Goal: Task Accomplishment & Management: Use online tool/utility

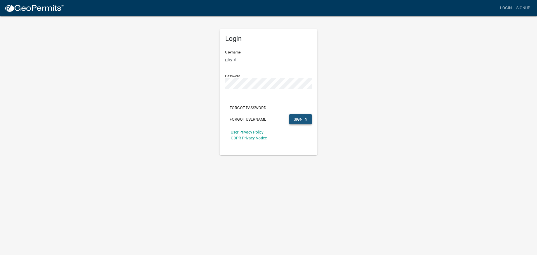
click at [304, 117] on span "SIGN IN" at bounding box center [301, 119] width 14 height 4
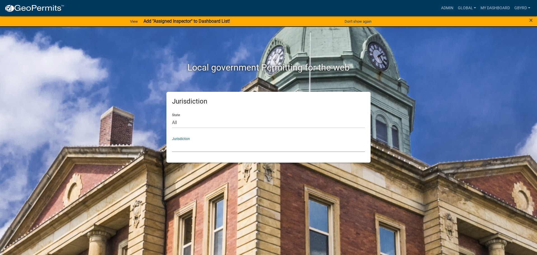
click at [211, 144] on select "[GEOGRAPHIC_DATA], [US_STATE] [GEOGRAPHIC_DATA], [US_STATE][PERSON_NAME][GEOGRA…" at bounding box center [268, 146] width 193 height 11
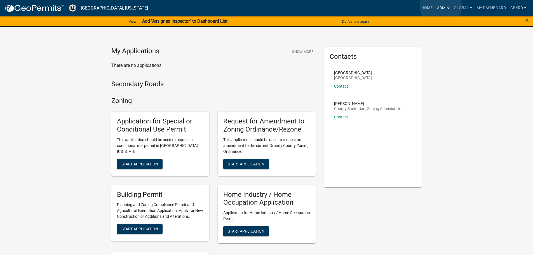
click at [441, 6] on link "Admin" at bounding box center [443, 8] width 17 height 11
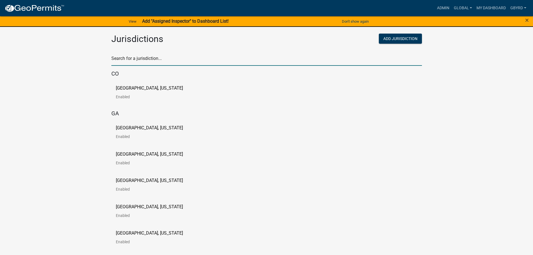
click at [158, 62] on input "text" at bounding box center [266, 59] width 311 height 11
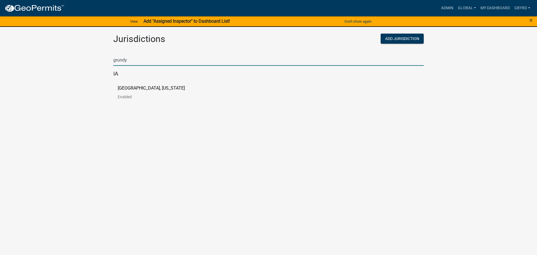
type input "grundy"
click at [171, 90] on div "[GEOGRAPHIC_DATA], [US_STATE] Enabled" at bounding box center [160, 94] width 85 height 17
click at [142, 86] on p "[GEOGRAPHIC_DATA], [US_STATE]" at bounding box center [151, 88] width 67 height 4
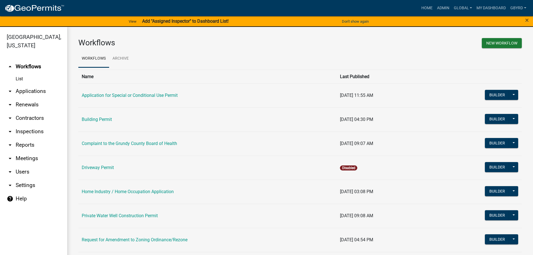
click at [25, 138] on link "arrow_drop_down Reports" at bounding box center [33, 144] width 67 height 13
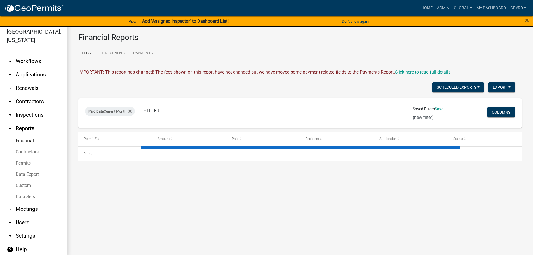
scroll to position [7, 0]
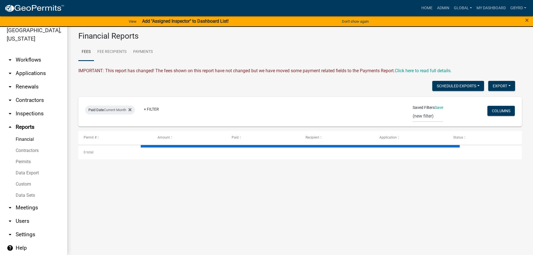
click at [19, 53] on link "arrow_drop_down Workflows" at bounding box center [33, 59] width 67 height 13
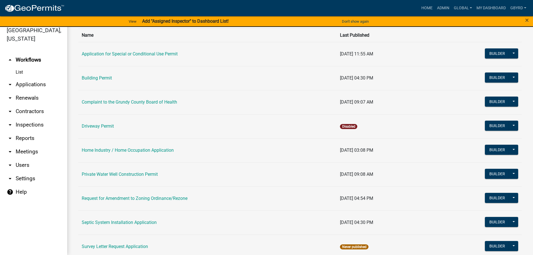
scroll to position [22, 0]
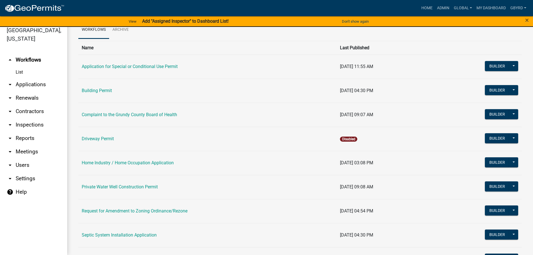
click at [100, 89] on link "Building Permit" at bounding box center [97, 90] width 30 height 5
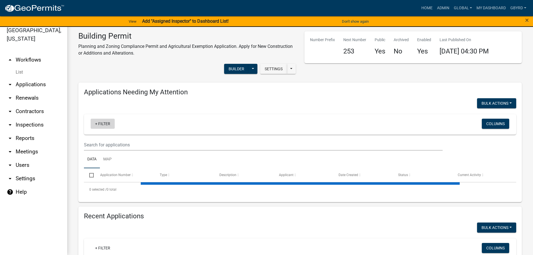
click at [105, 125] on link "+ Filter" at bounding box center [103, 124] width 24 height 10
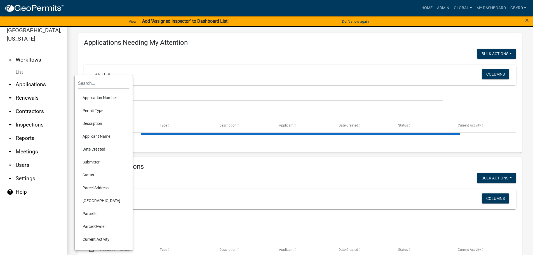
scroll to position [56, 0]
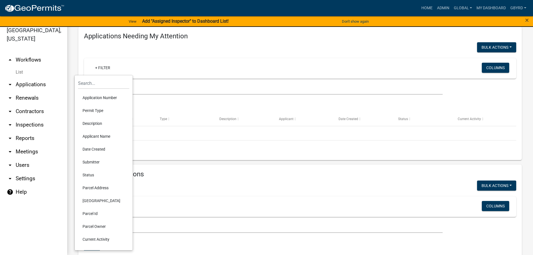
click at [92, 212] on li "Parcel Id" at bounding box center [103, 213] width 51 height 13
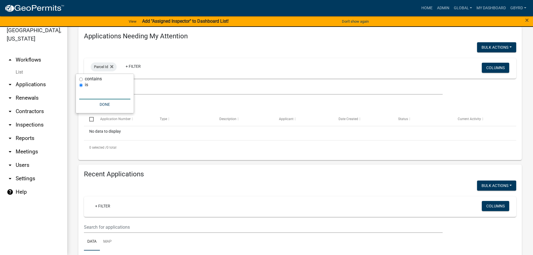
click at [96, 99] on input "text" at bounding box center [104, 93] width 51 height 11
click at [106, 97] on input "text" at bounding box center [104, 93] width 51 height 11
paste input "891736200004"
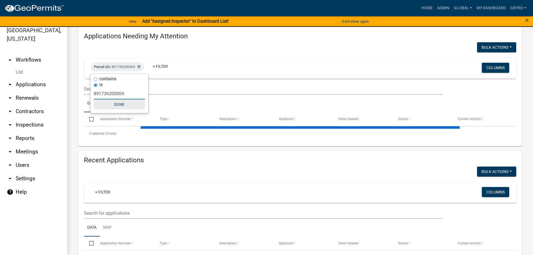
type input "891736200004"
click at [104, 107] on button "Done" at bounding box center [119, 104] width 51 height 10
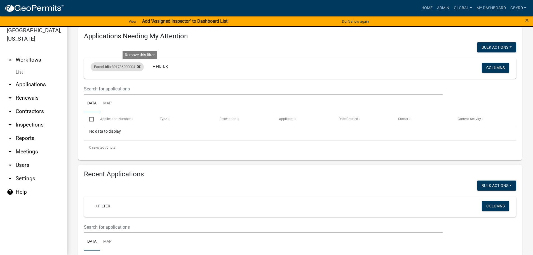
click at [141, 66] on icon at bounding box center [138, 66] width 3 height 3
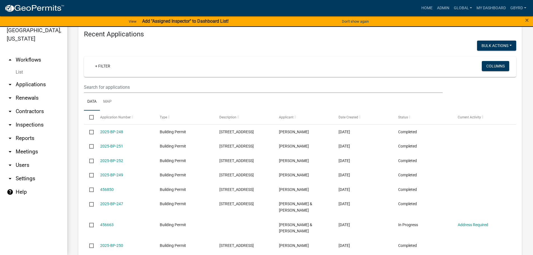
scroll to position [196, 0]
